Goal: Task Accomplishment & Management: Use online tool/utility

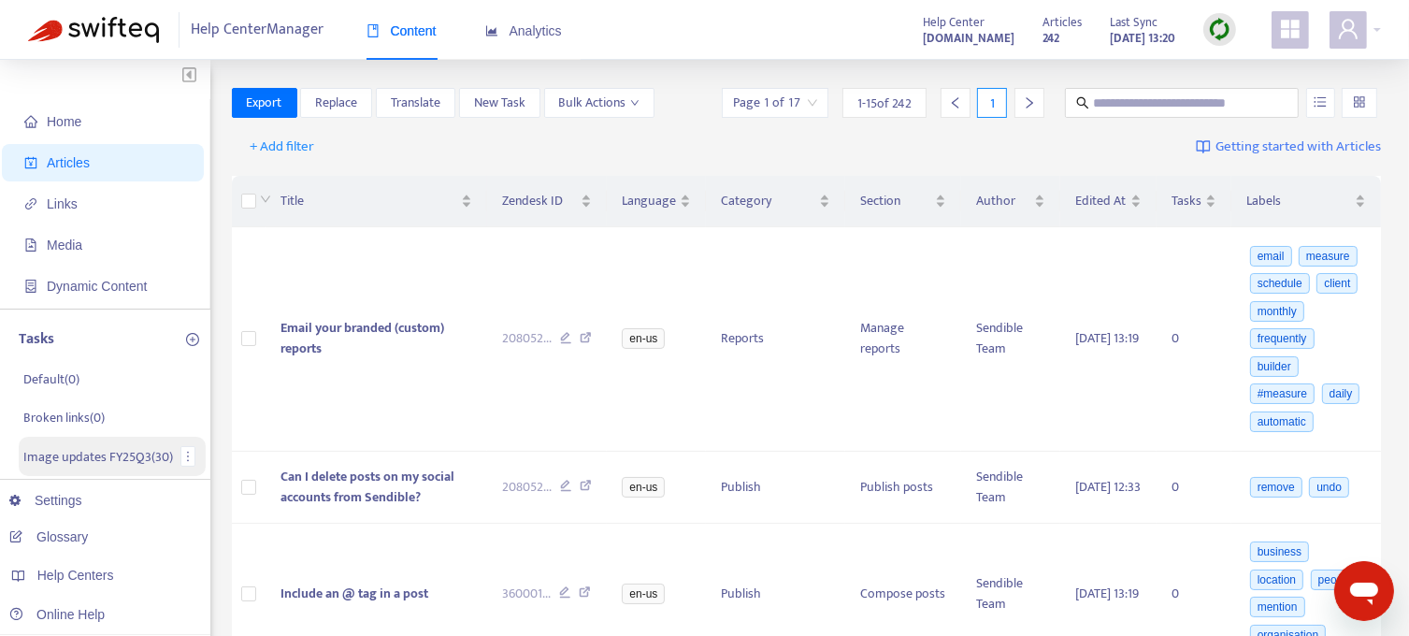
click at [108, 452] on p "Image updates FY25Q3 ( 30 )" at bounding box center [98, 457] width 150 height 20
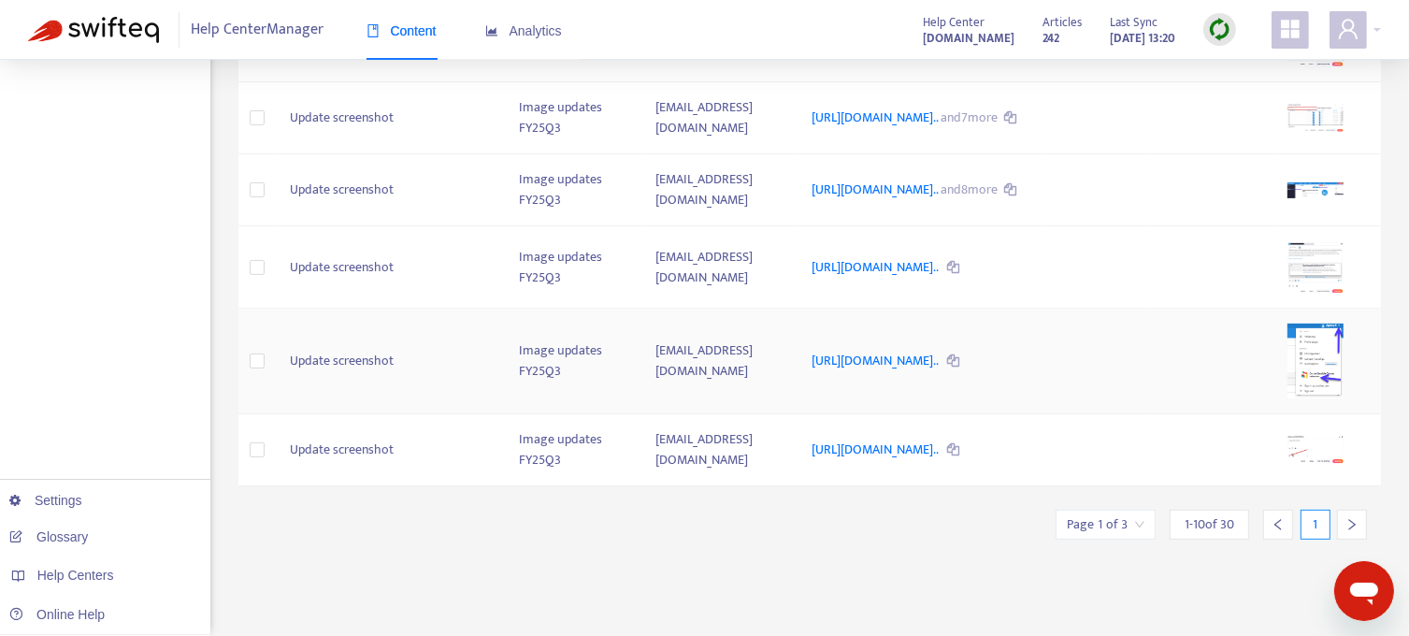
scroll to position [603, 0]
click at [1346, 531] on icon "right" at bounding box center [1351, 524] width 13 height 13
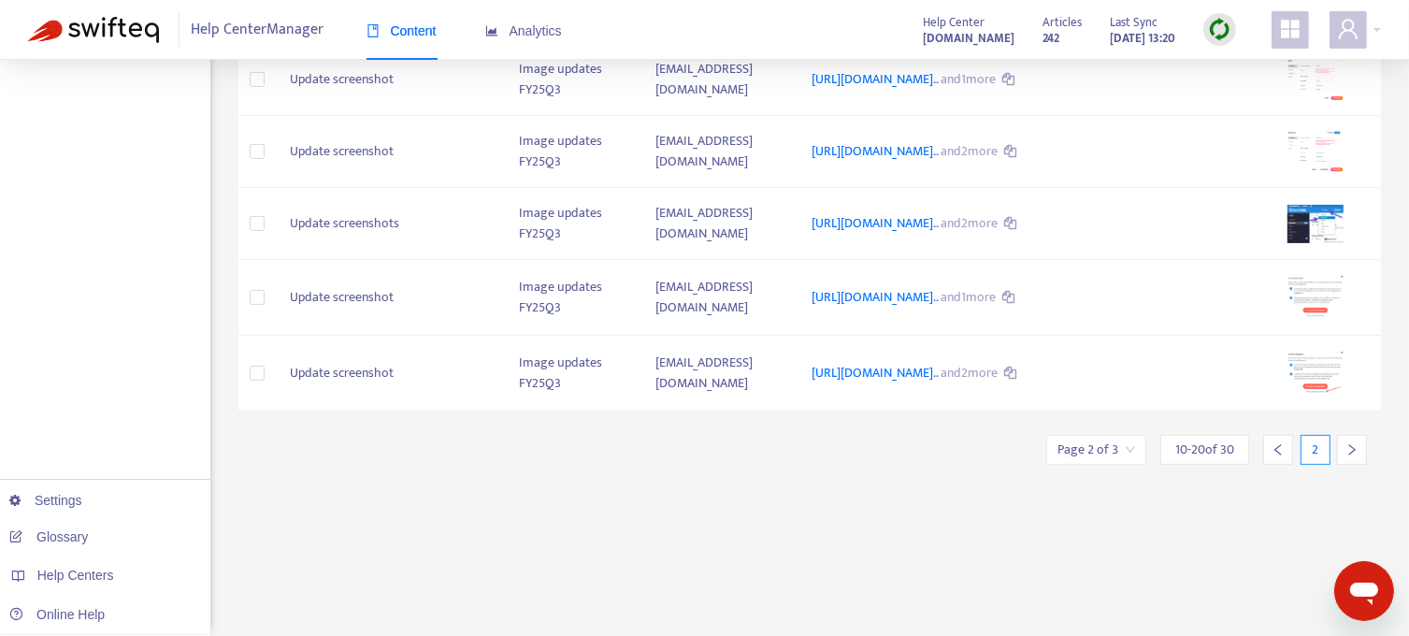
click at [1345, 456] on icon "right" at bounding box center [1351, 449] width 13 height 13
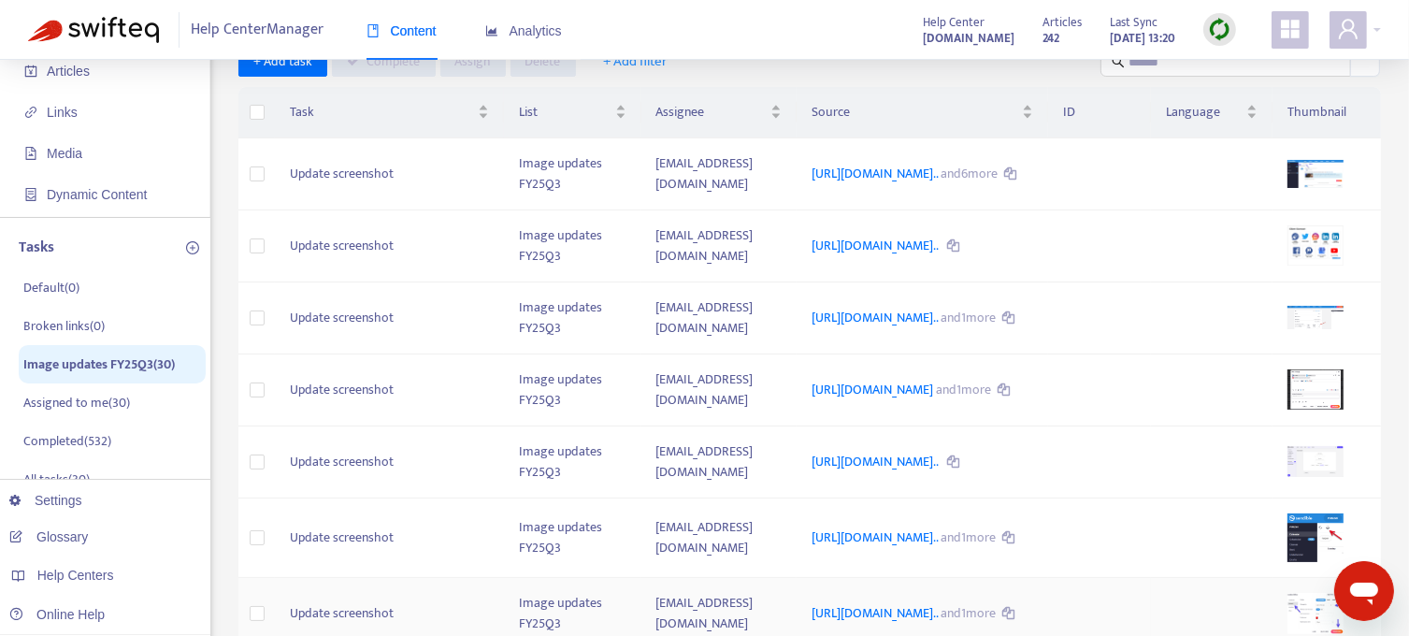
scroll to position [30, 0]
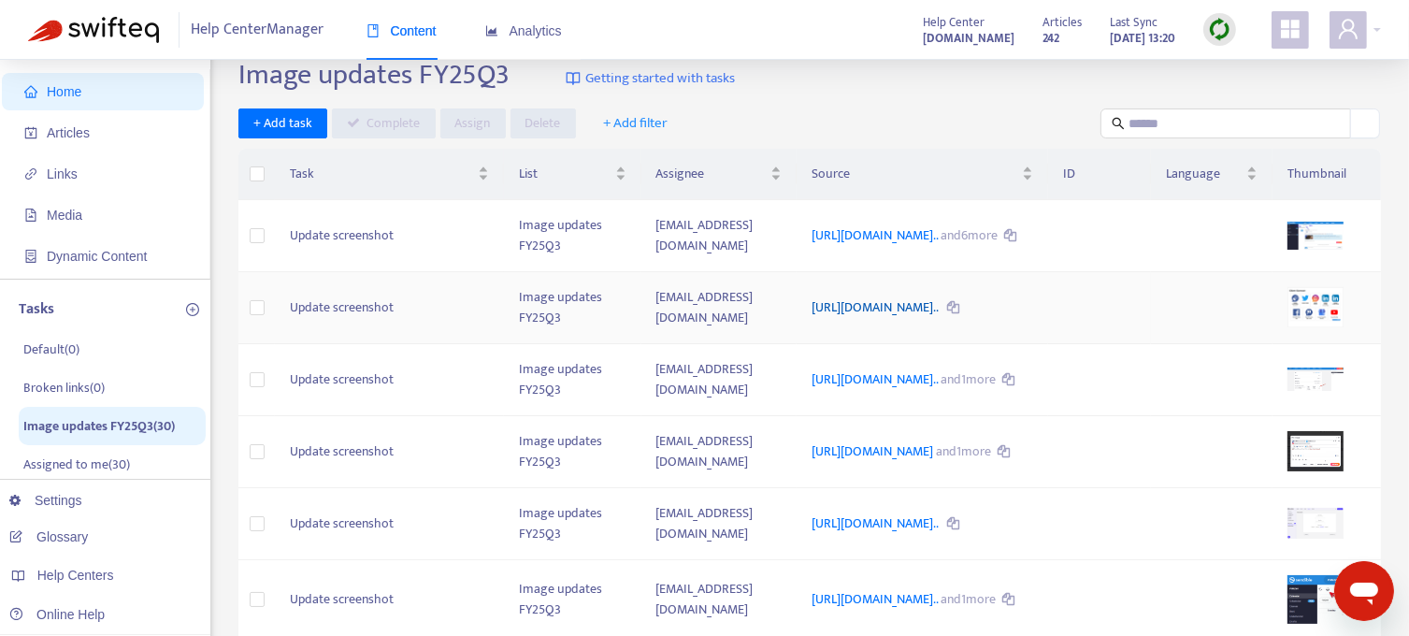
click at [856, 318] on link "[URL][DOMAIN_NAME].." at bounding box center [876, 307] width 129 height 22
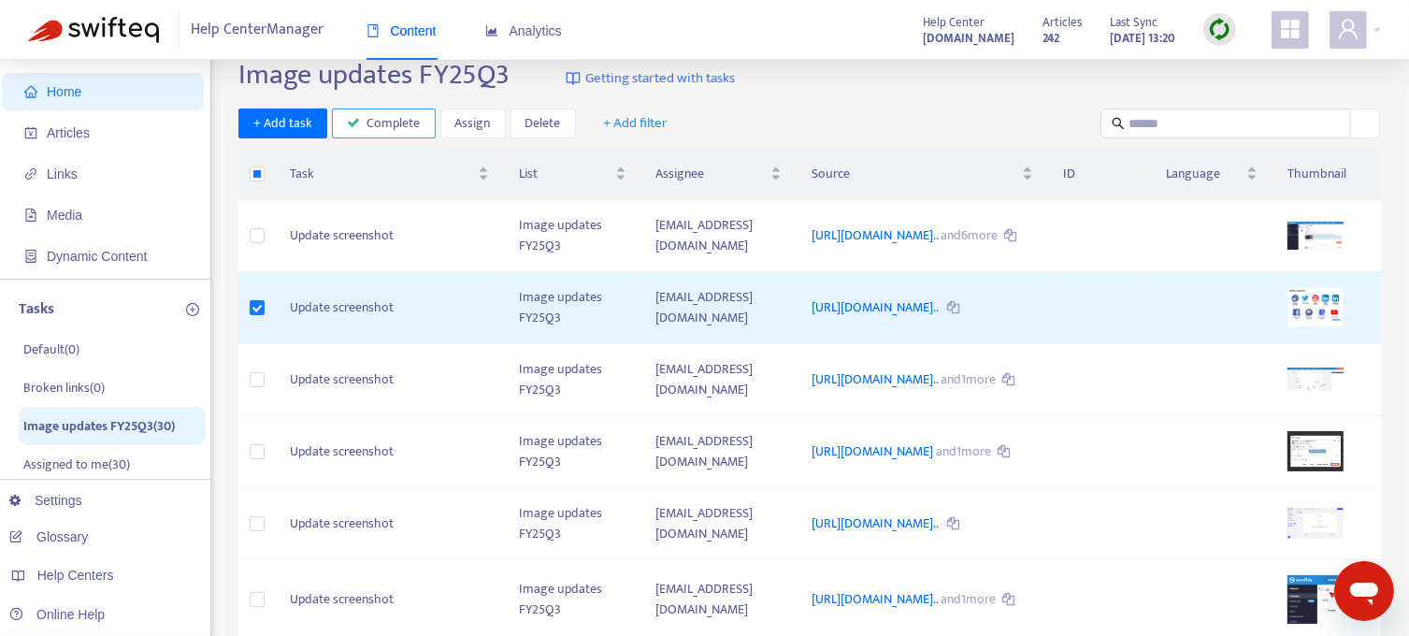
click at [394, 122] on span "Complete" at bounding box center [393, 123] width 53 height 21
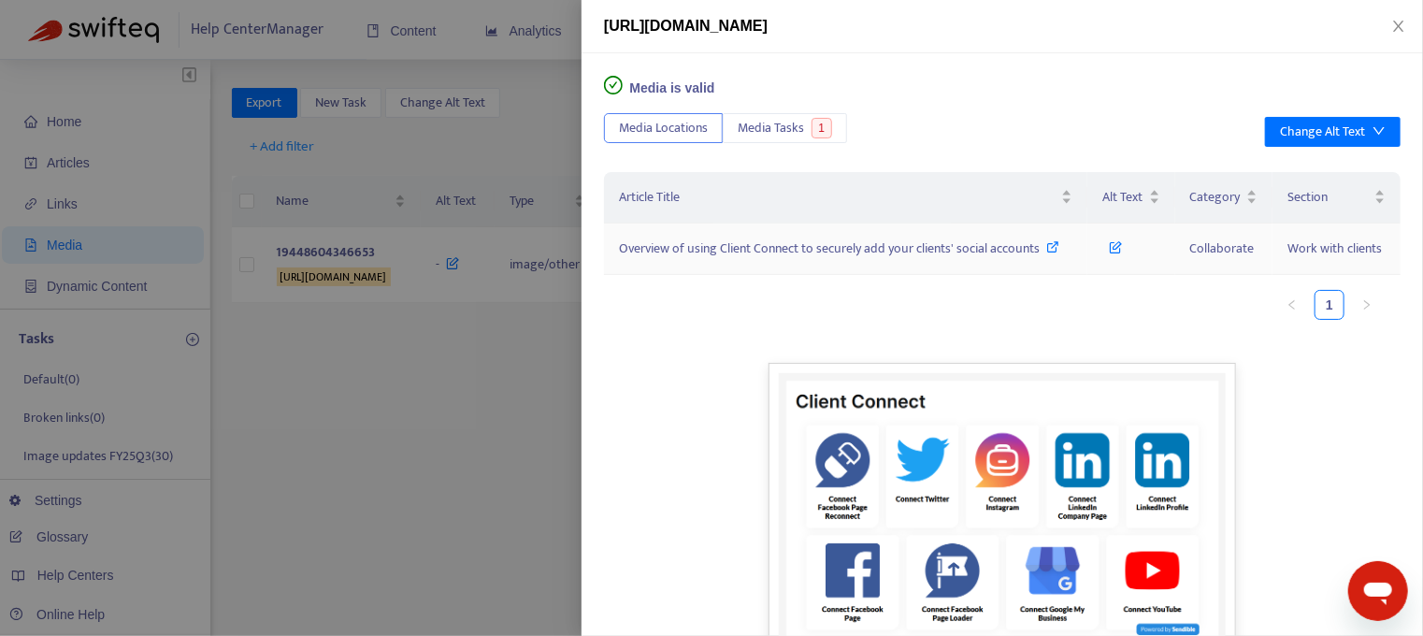
click at [780, 245] on span "Overview of using Client Connect to securely add your clients' social accounts" at bounding box center [829, 248] width 421 height 22
